Goal: Task Accomplishment & Management: Use online tool/utility

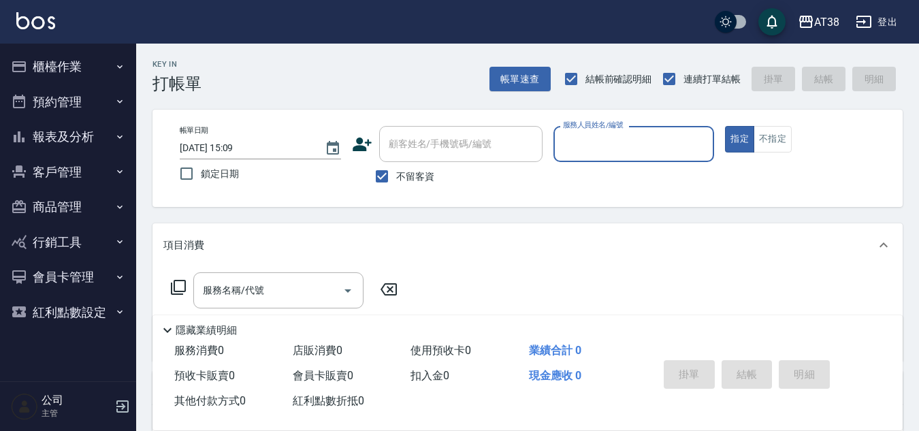
click at [82, 141] on button "報表及分析" at bounding box center [67, 136] width 125 height 35
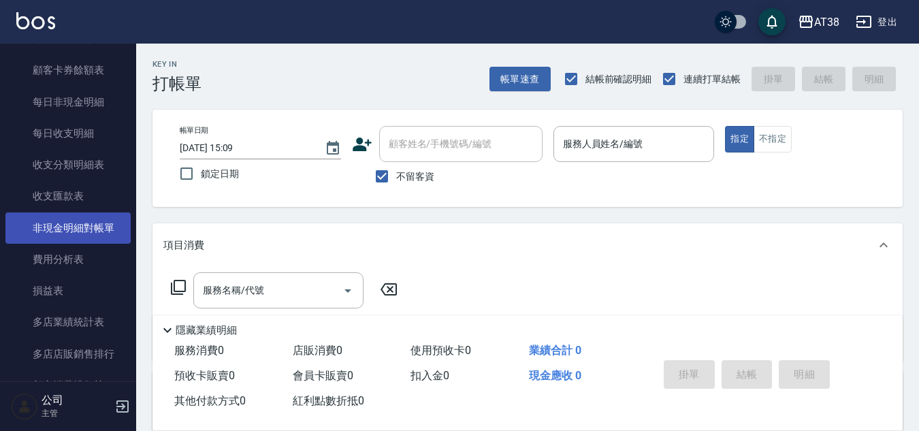
scroll to position [1057, 0]
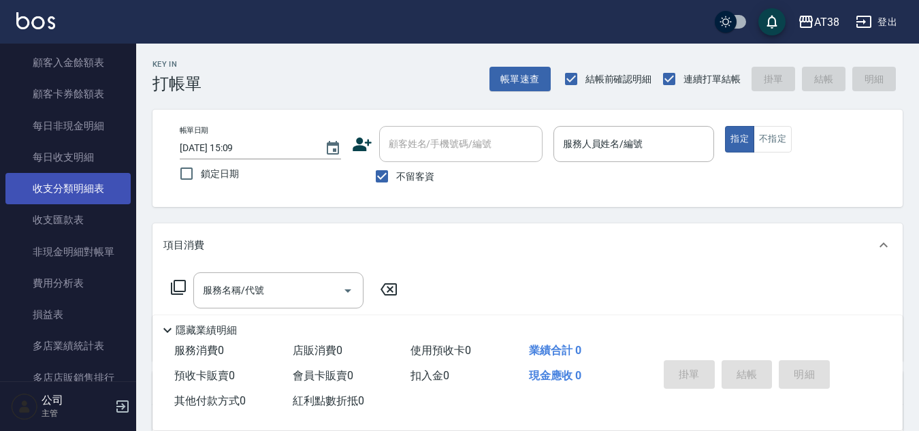
click at [90, 187] on link "收支分類明細表" at bounding box center [67, 188] width 125 height 31
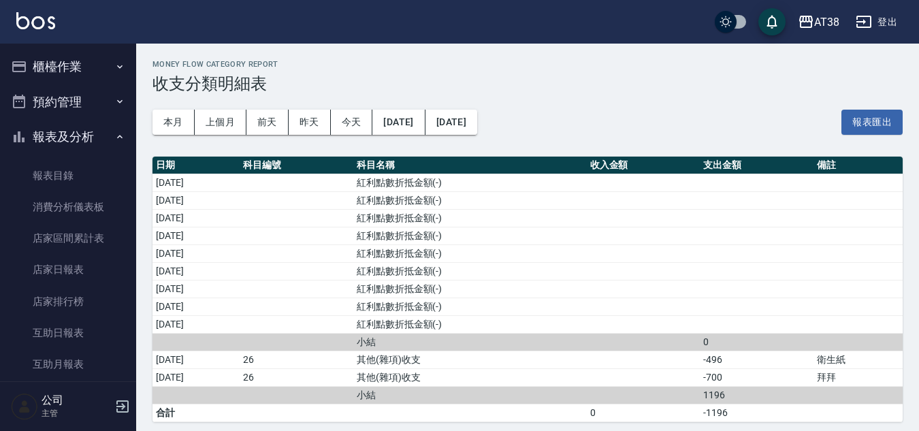
click at [64, 66] on button "櫃檯作業" at bounding box center [67, 66] width 125 height 35
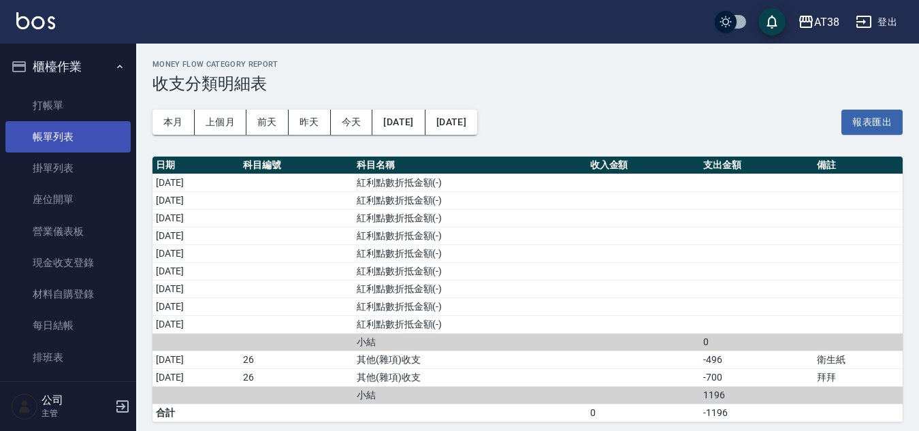
click at [48, 134] on link "帳單列表" at bounding box center [67, 136] width 125 height 31
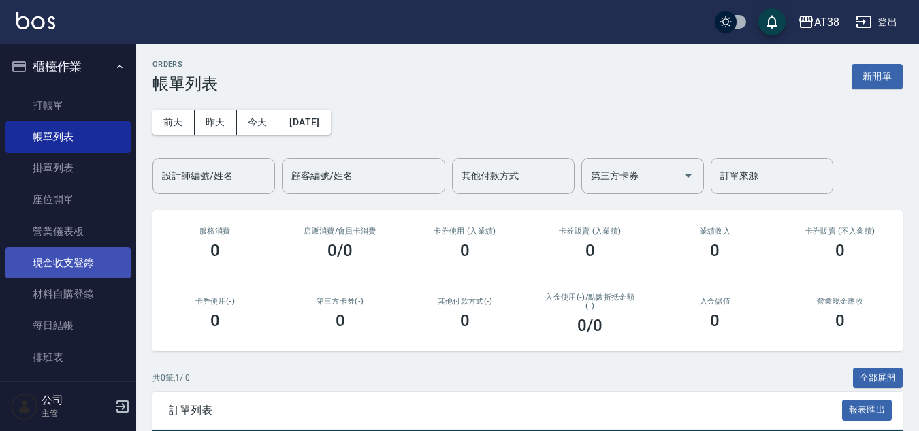
click at [72, 261] on link "現金收支登錄" at bounding box center [67, 262] width 125 height 31
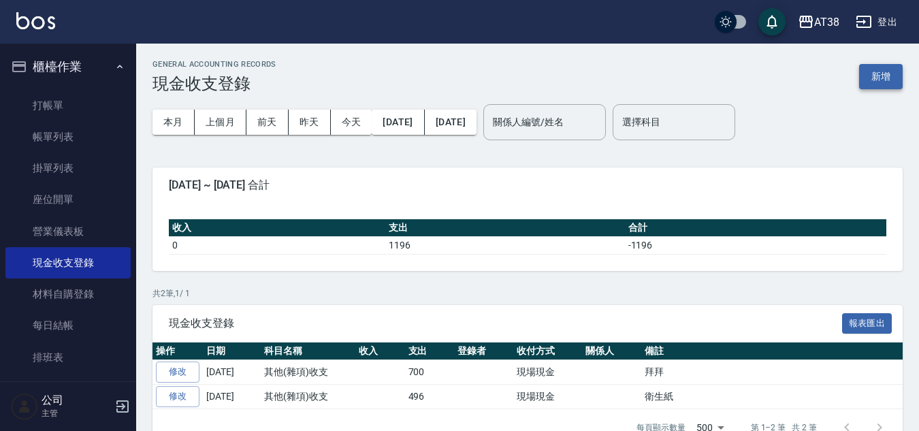
click at [882, 81] on button "新增" at bounding box center [881, 76] width 44 height 25
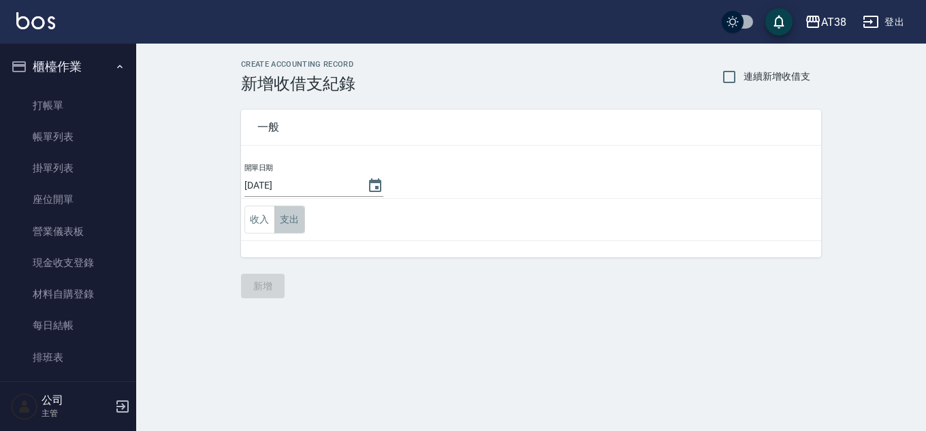
click at [287, 218] on button "支出" at bounding box center [289, 220] width 31 height 28
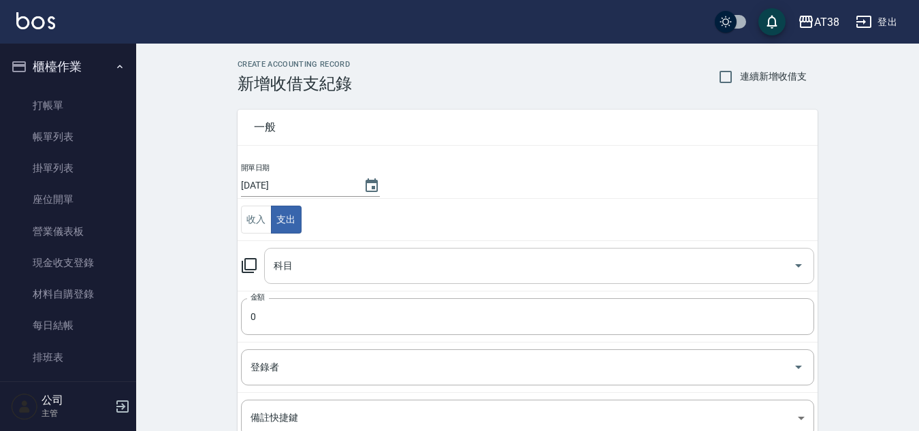
click at [292, 263] on input "科目" at bounding box center [528, 266] width 517 height 24
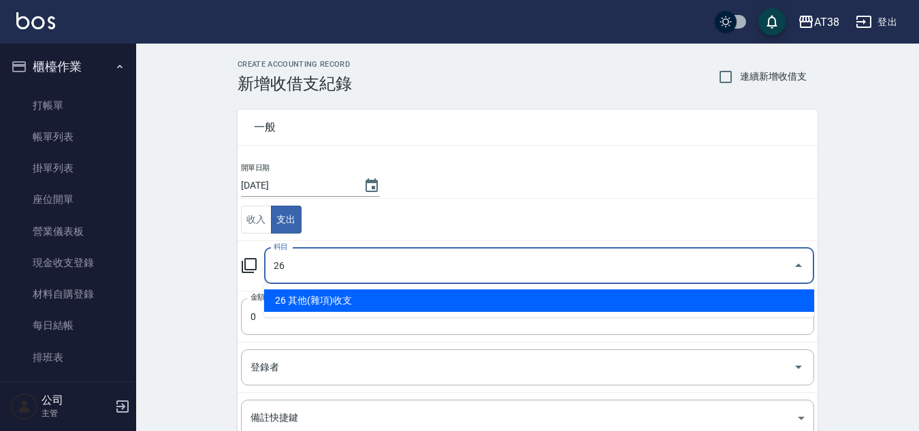
click at [341, 304] on li "26 其他(雜項)收支" at bounding box center [539, 300] width 550 height 22
type input "26 其他(雜項)收支"
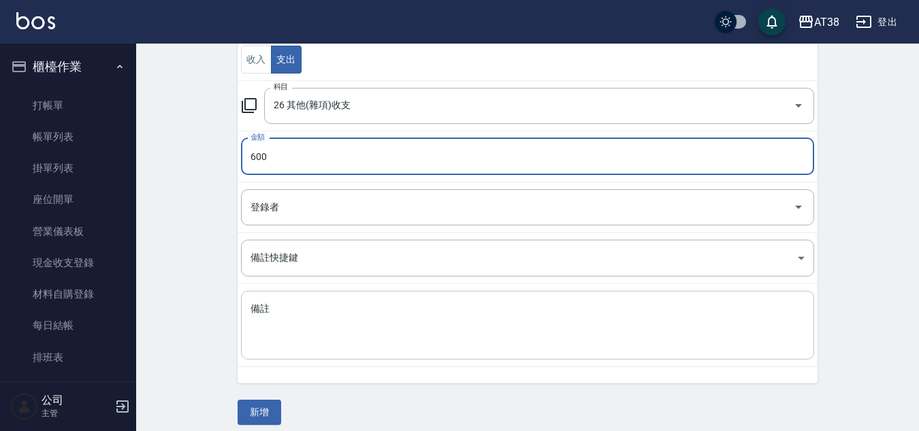
scroll to position [170, 0]
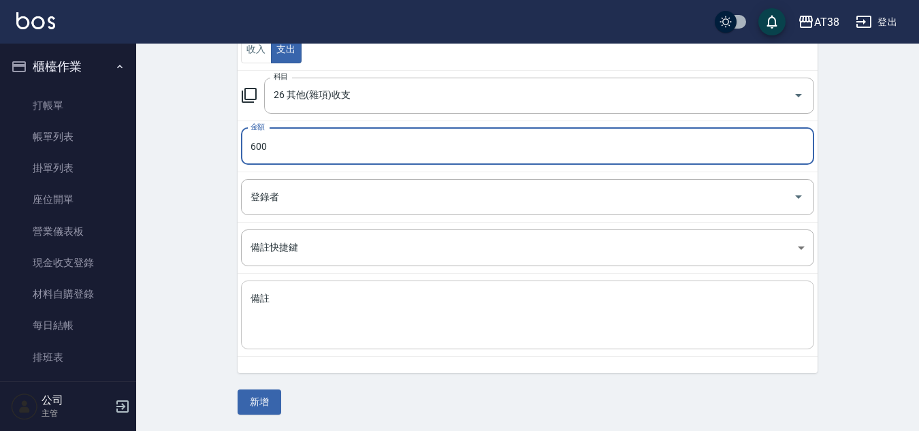
type input "600"
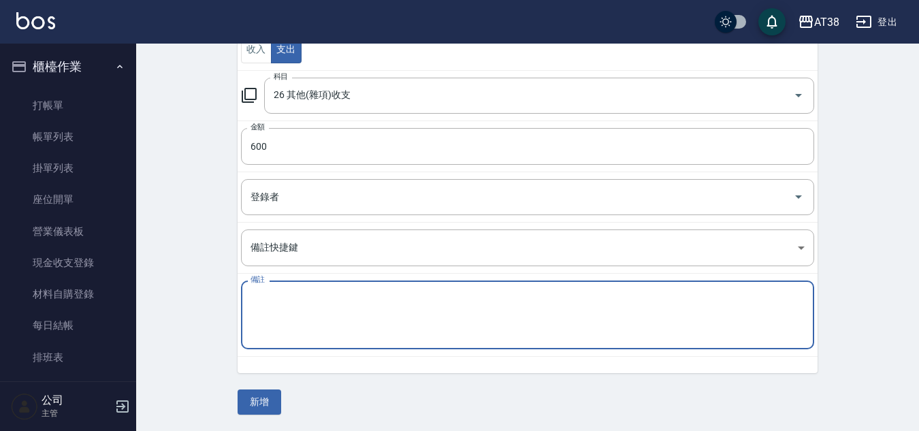
click at [325, 310] on textarea "備註" at bounding box center [528, 315] width 554 height 46
type textarea "花"
click at [263, 403] on button "新增" at bounding box center [260, 401] width 44 height 25
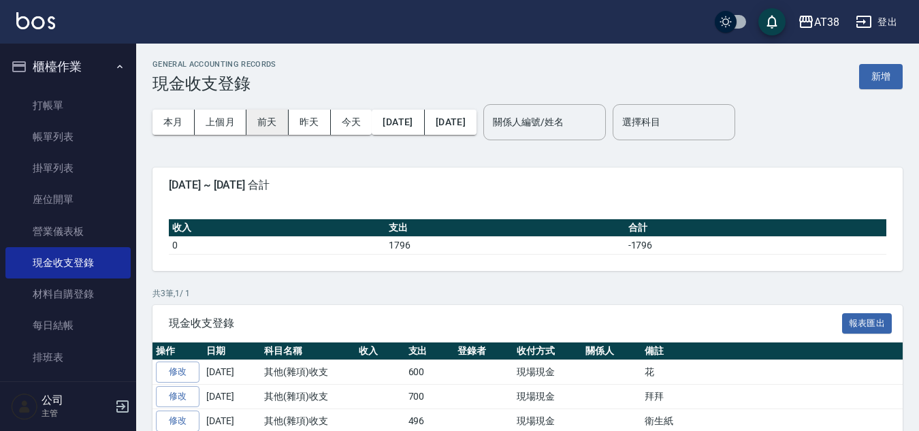
click at [270, 127] on button "前天" at bounding box center [267, 122] width 42 height 25
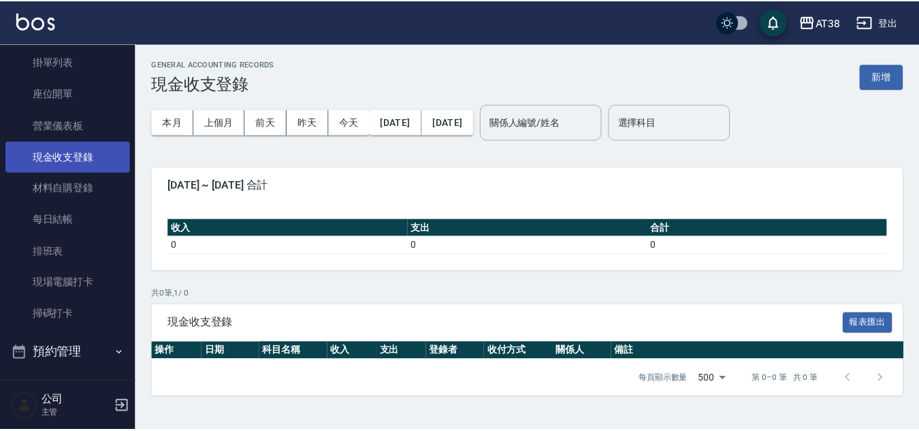
scroll to position [272, 0]
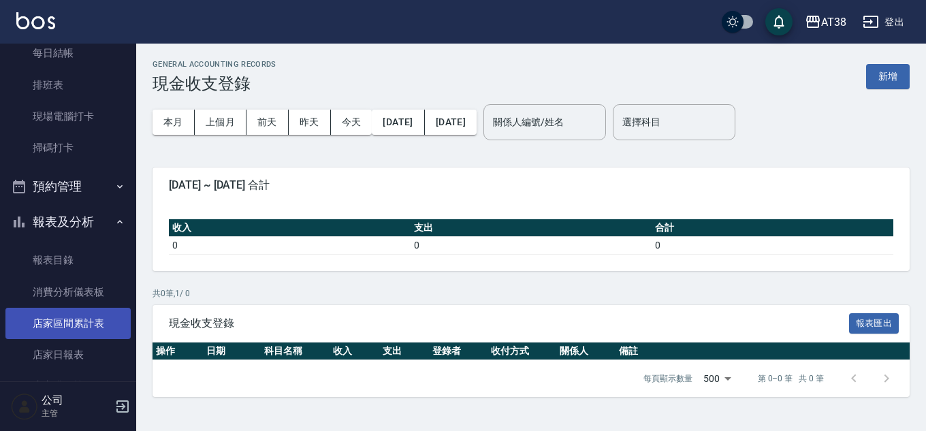
click at [84, 319] on link "店家區間累計表" at bounding box center [67, 323] width 125 height 31
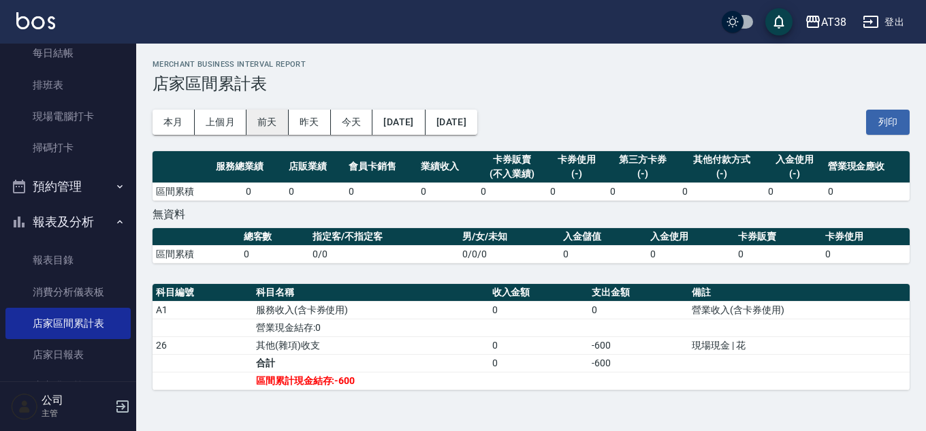
click at [258, 119] on button "前天" at bounding box center [267, 122] width 42 height 25
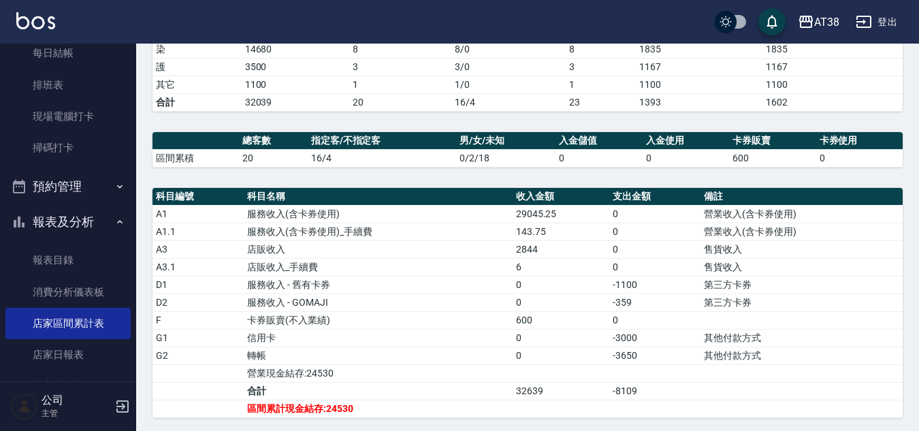
scroll to position [275, 0]
